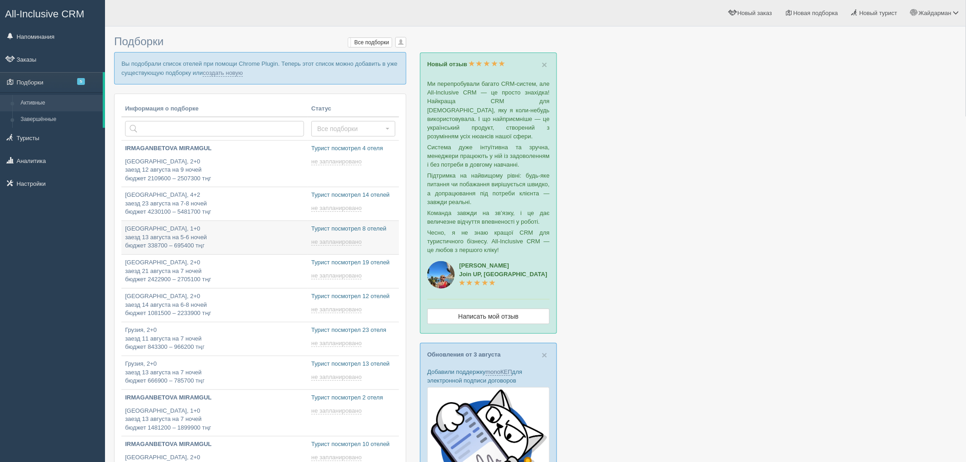
type input "[DATE] 17:10"
type input "2025-08-10 19:15"
click at [83, 84] on span "5" at bounding box center [81, 81] width 8 height 7
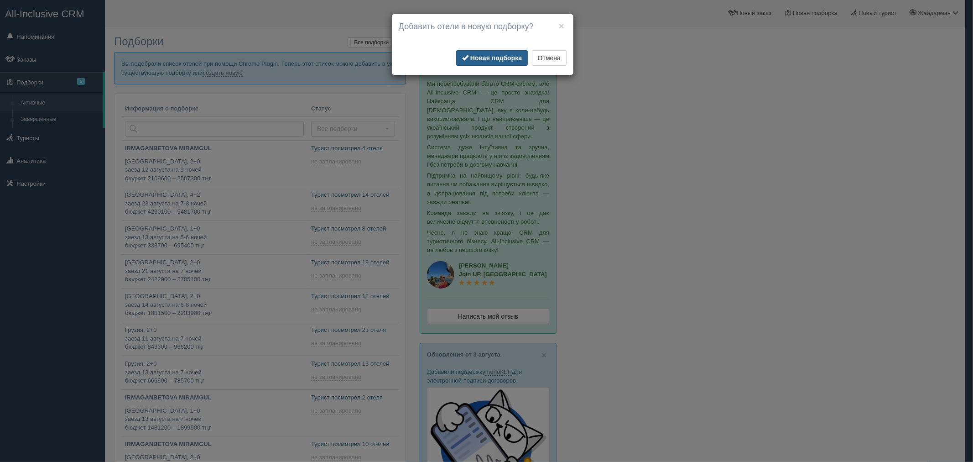
click at [499, 57] on b "Новая подборка" at bounding box center [496, 57] width 52 height 7
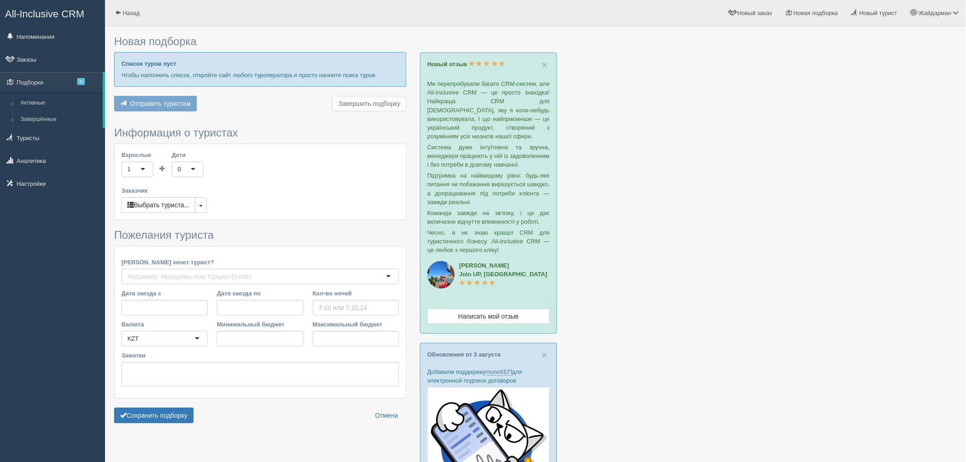
type input "5"
type input "1172100"
type input "1567500"
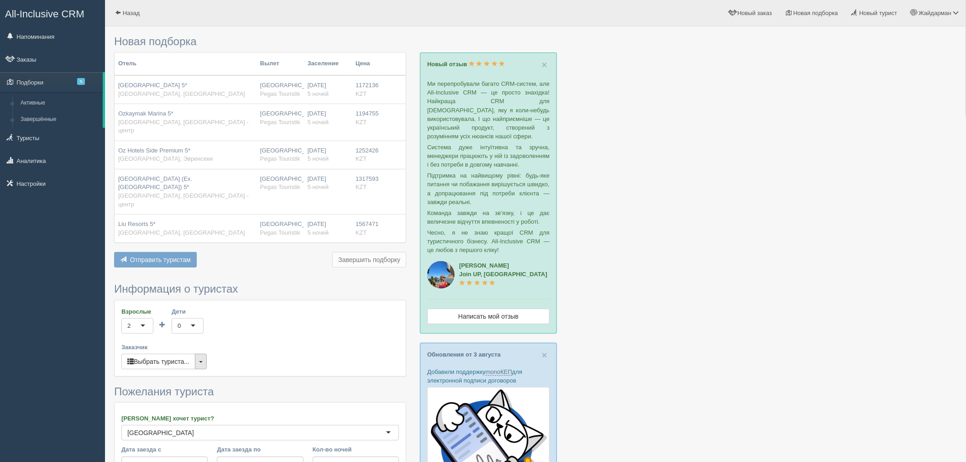
click at [206, 354] on button "button" at bounding box center [201, 362] width 12 height 16
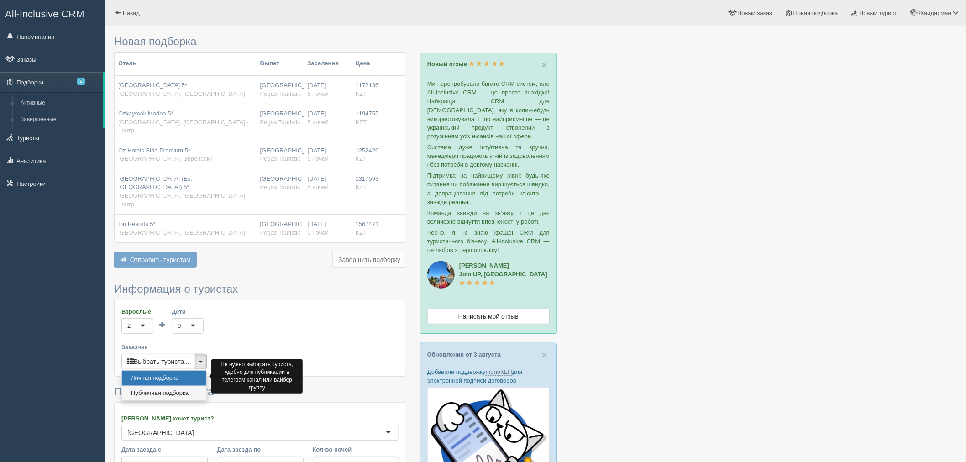
click at [184, 386] on link "Публичная подборка" at bounding box center [164, 393] width 84 height 15
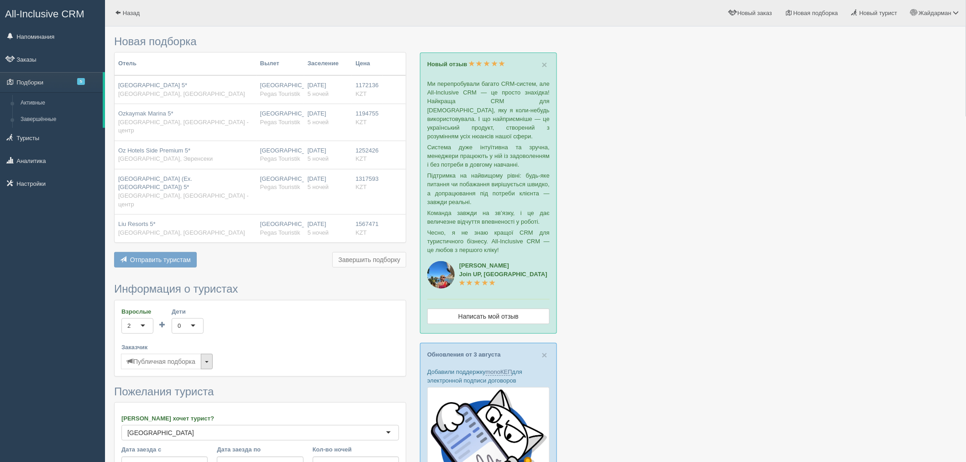
click at [211, 354] on button "button" at bounding box center [207, 362] width 12 height 16
click at [269, 353] on div "Взрослые 2 2 1 2 3 4 5 6 7 8 9 10 11 12 13 14 15 16 17 18 19 20 21 22 23 24 25 …" at bounding box center [260, 338] width 291 height 76
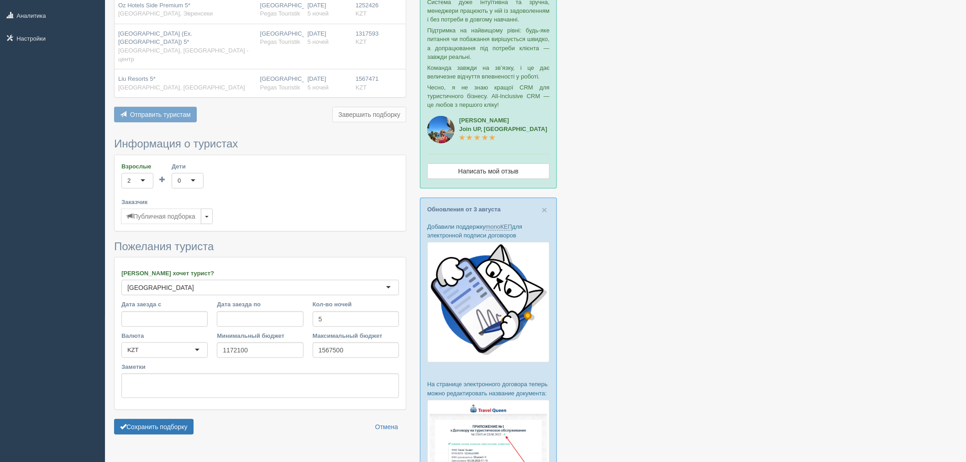
scroll to position [152, 0]
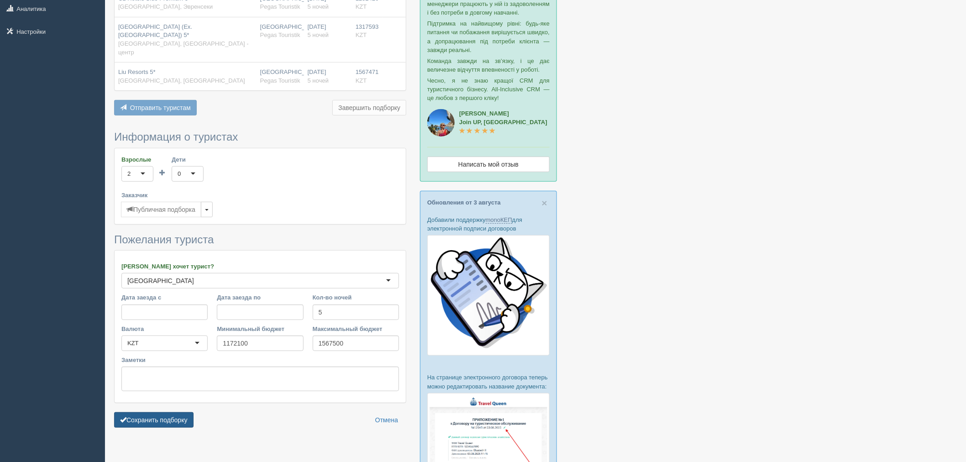
click at [185, 412] on button "Сохранить подборку" at bounding box center [153, 420] width 79 height 16
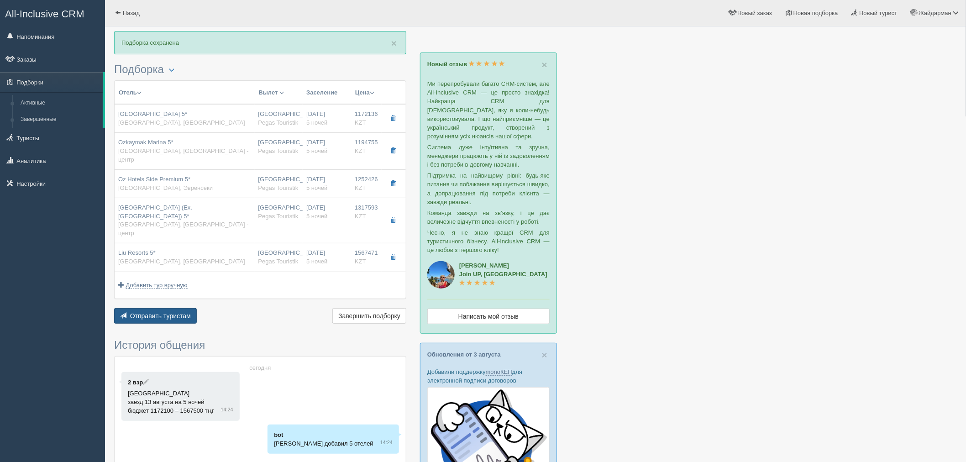
click at [184, 312] on span "Отправить туристам" at bounding box center [160, 315] width 61 height 7
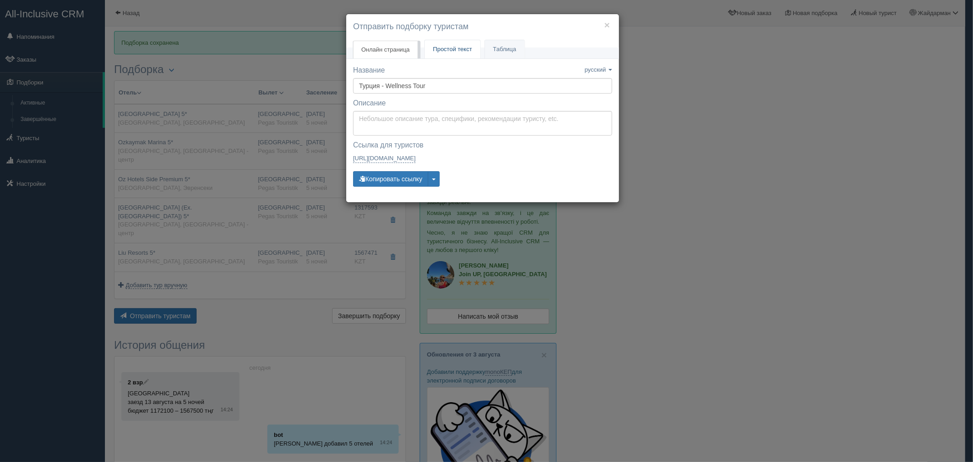
click at [448, 46] on span "Простой текст" at bounding box center [452, 49] width 39 height 7
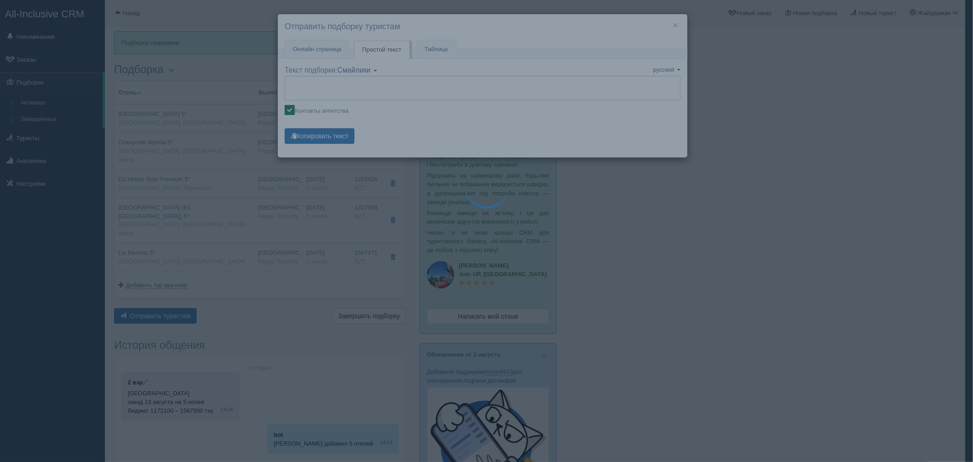
type textarea "🌞 Loremi dolo! Sitametcon Adi elitseddoei temporinc utlabore: 🌎 Etdolo, Magnaal…"
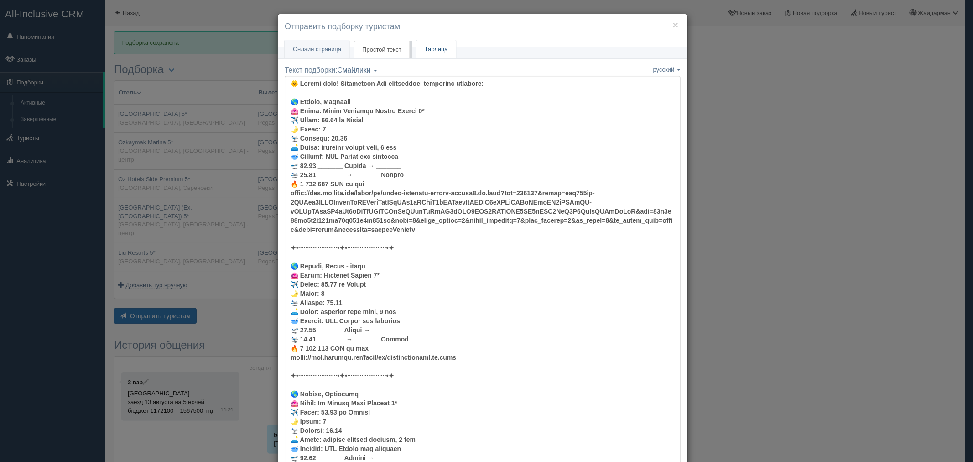
click at [425, 49] on link "Таблица" at bounding box center [437, 49] width 40 height 19
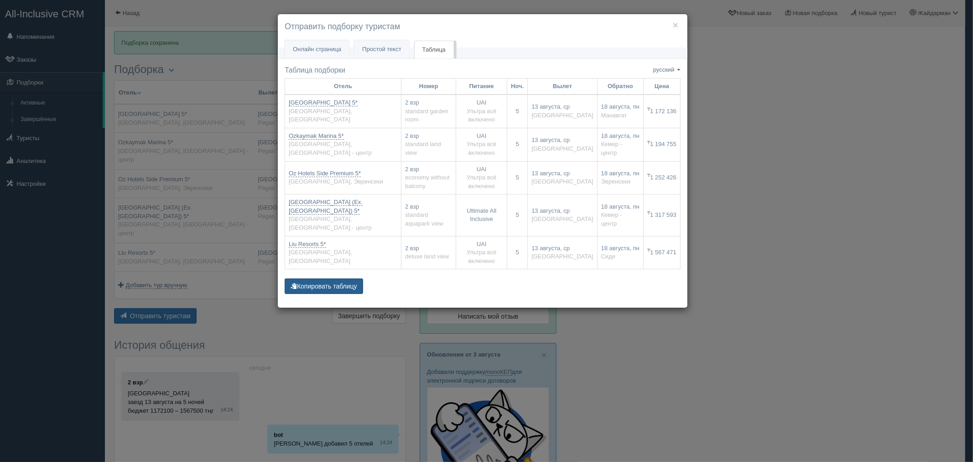
click at [335, 278] on button "Копировать таблицу" at bounding box center [324, 286] width 78 height 16
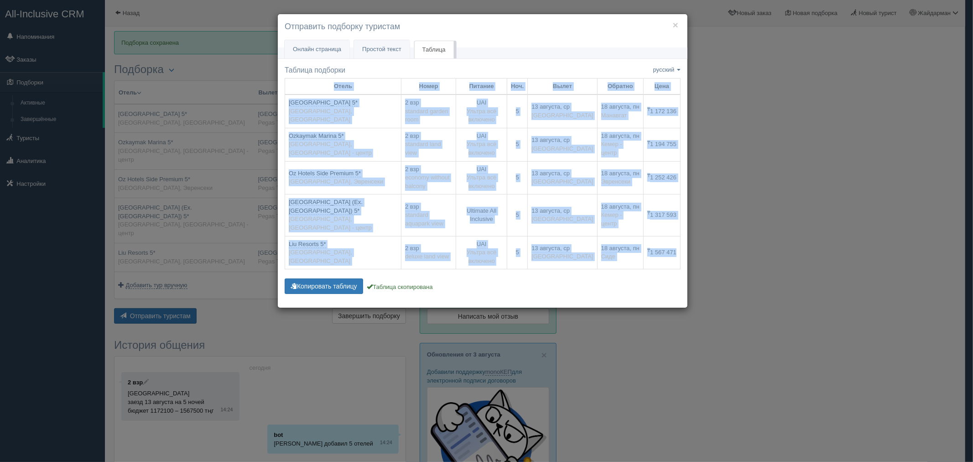
click at [402, 211] on td "[GEOGRAPHIC_DATA] (Ex. [GEOGRAPHIC_DATA]) 5* [GEOGRAPHIC_DATA], [GEOGRAPHIC_DAT…" at bounding box center [343, 215] width 116 height 42
click at [401, 216] on td "[GEOGRAPHIC_DATA] (Ex. [GEOGRAPHIC_DATA]) 5* [GEOGRAPHIC_DATA], [GEOGRAPHIC_DAT…" at bounding box center [343, 215] width 116 height 42
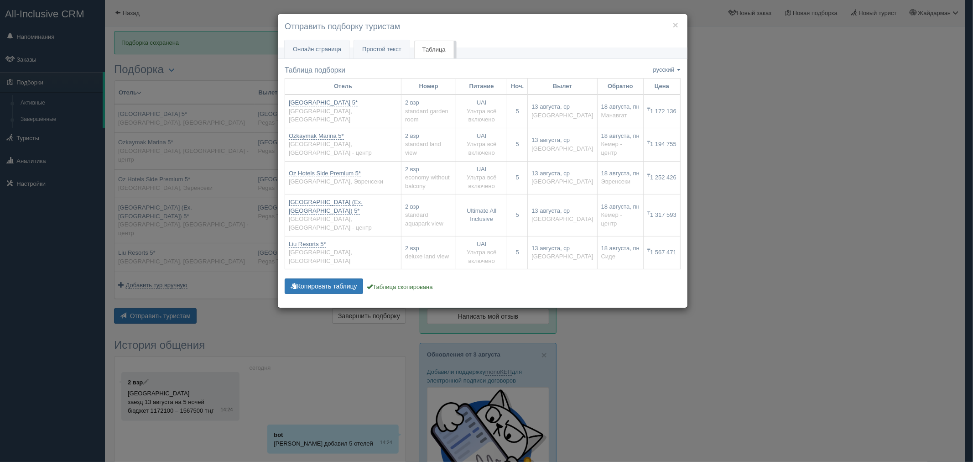
click at [481, 38] on div "× Отправить подборку туристам" at bounding box center [483, 31] width 410 height 34
click at [818, 279] on div "× Отправить подборку туристам Онлайн страница Онлайн Простой текст Текст Таблица" at bounding box center [486, 231] width 973 height 462
